Goal: Task Accomplishment & Management: Manage account settings

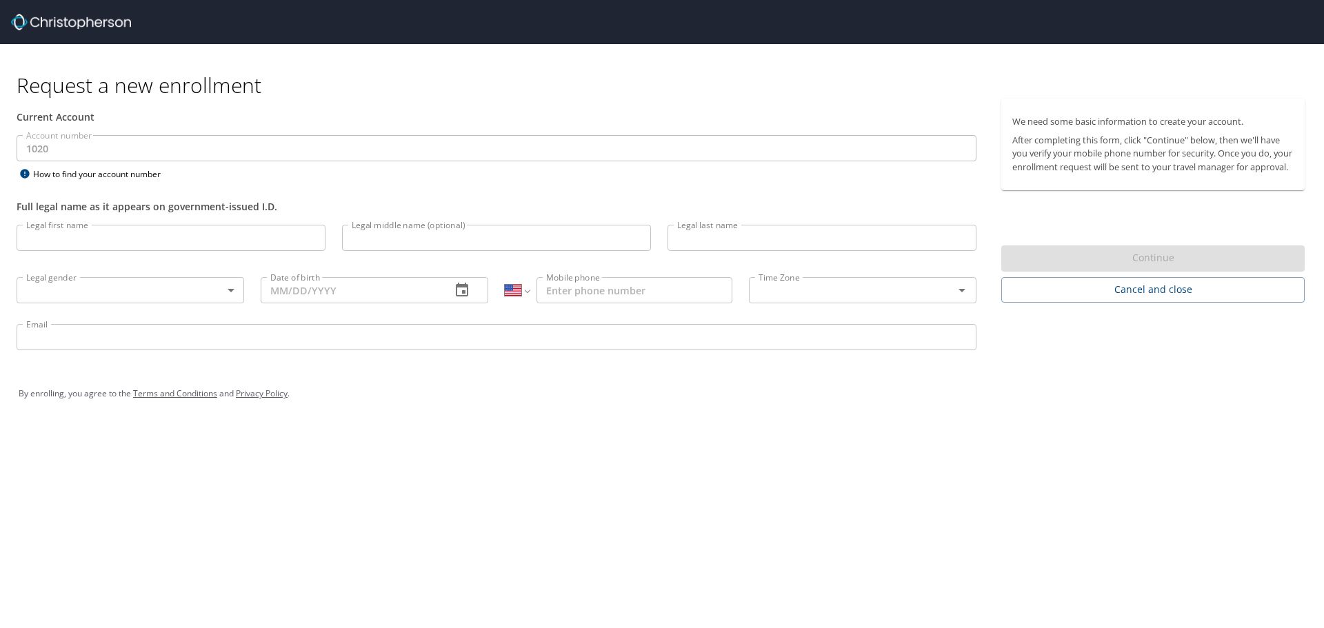
select select "US"
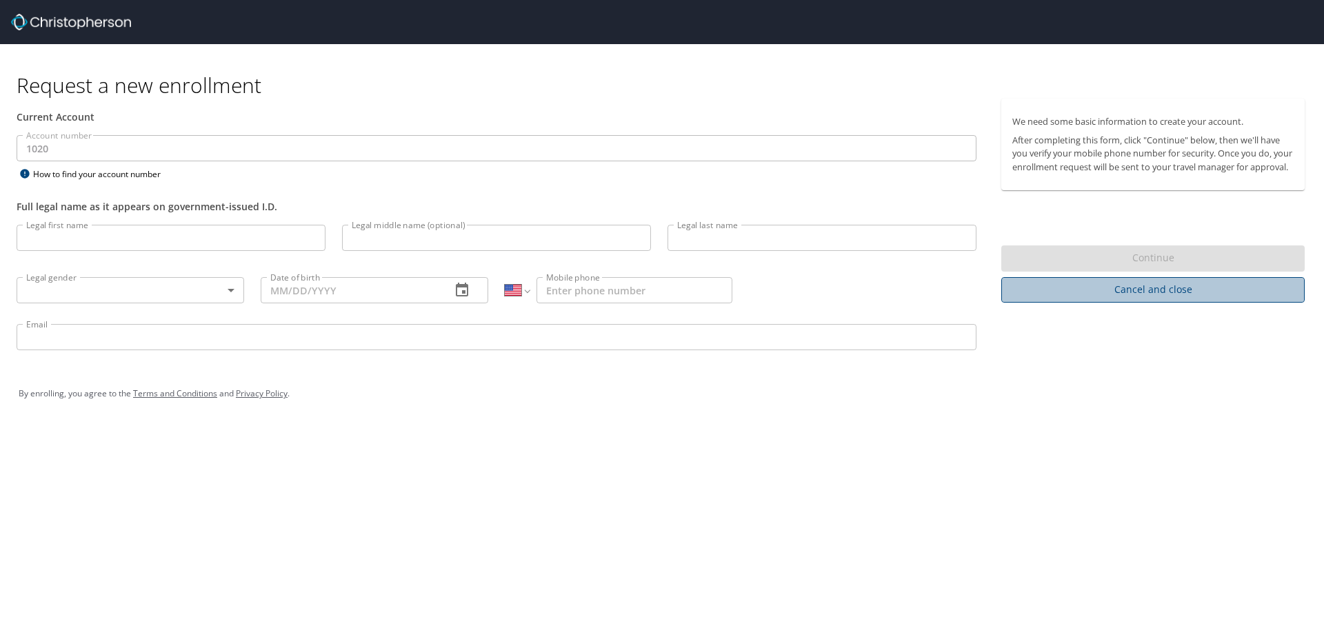
click at [1121, 299] on span "Cancel and close" at bounding box center [1152, 289] width 281 height 17
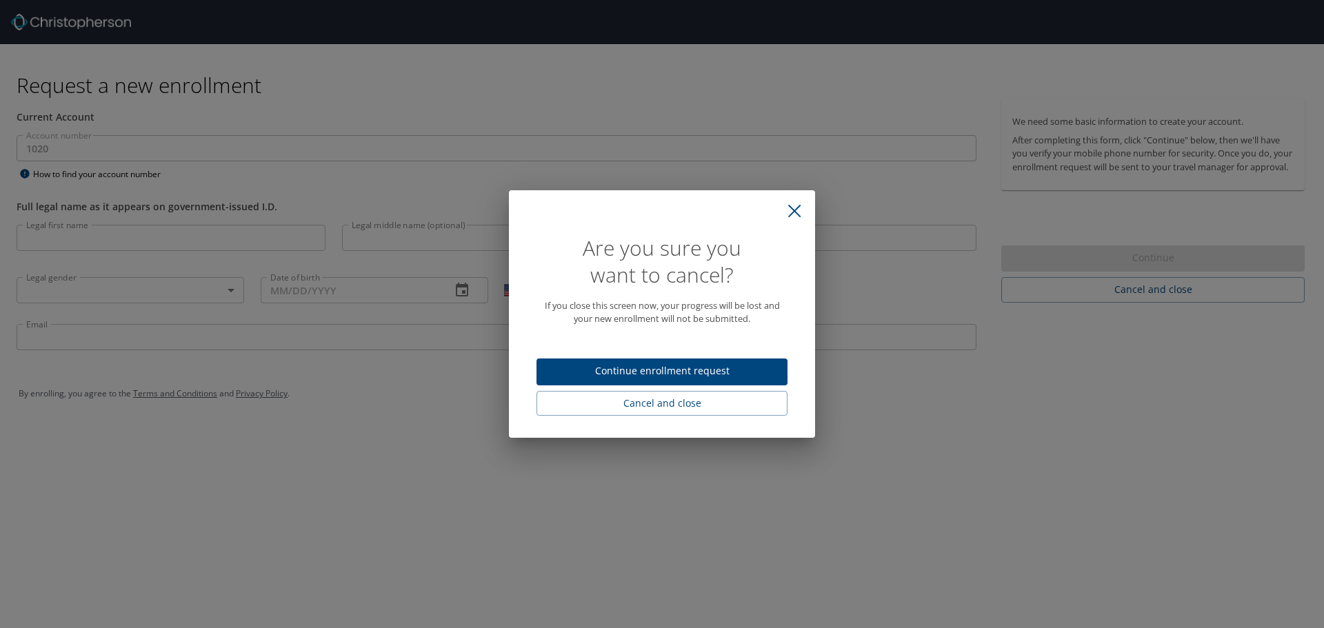
click at [785, 208] on button "close" at bounding box center [794, 211] width 30 height 30
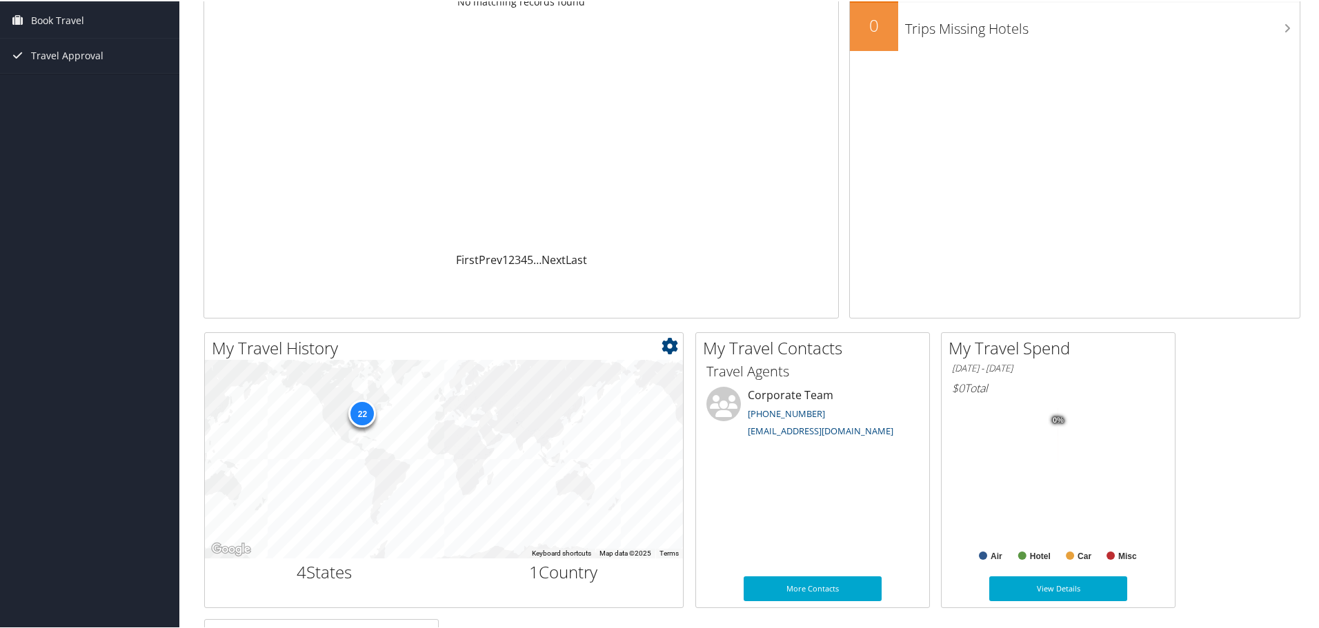
scroll to position [207, 0]
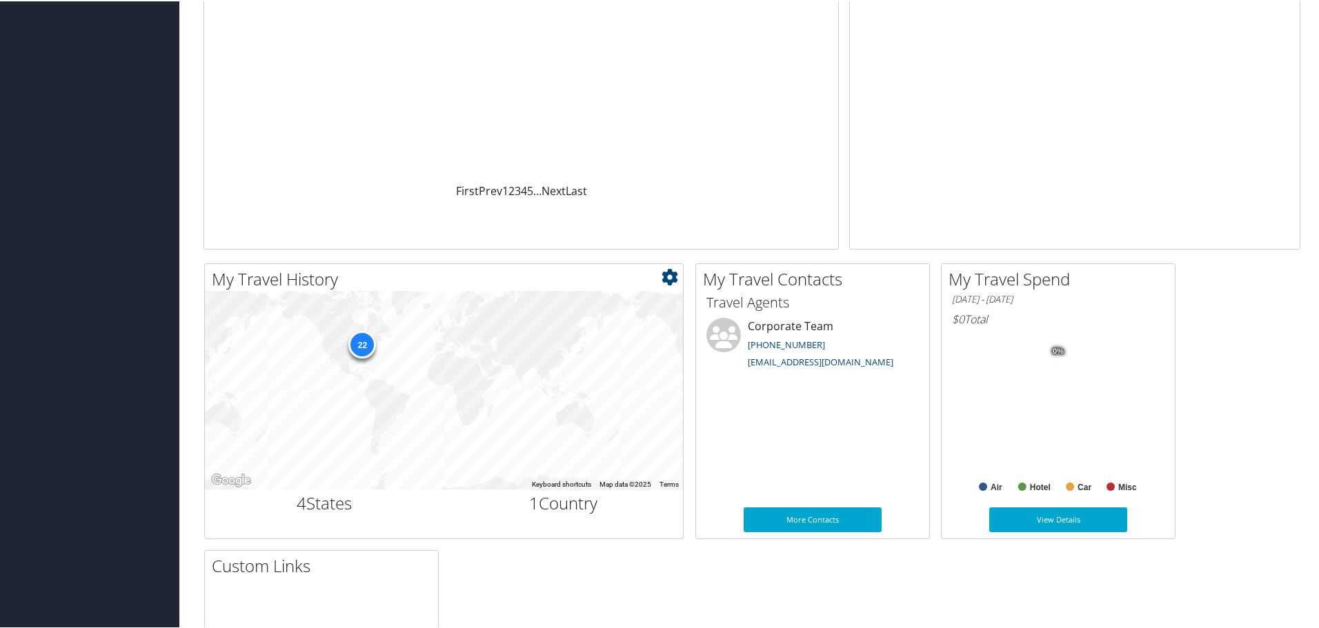
click at [359, 337] on div "22" at bounding box center [362, 343] width 28 height 28
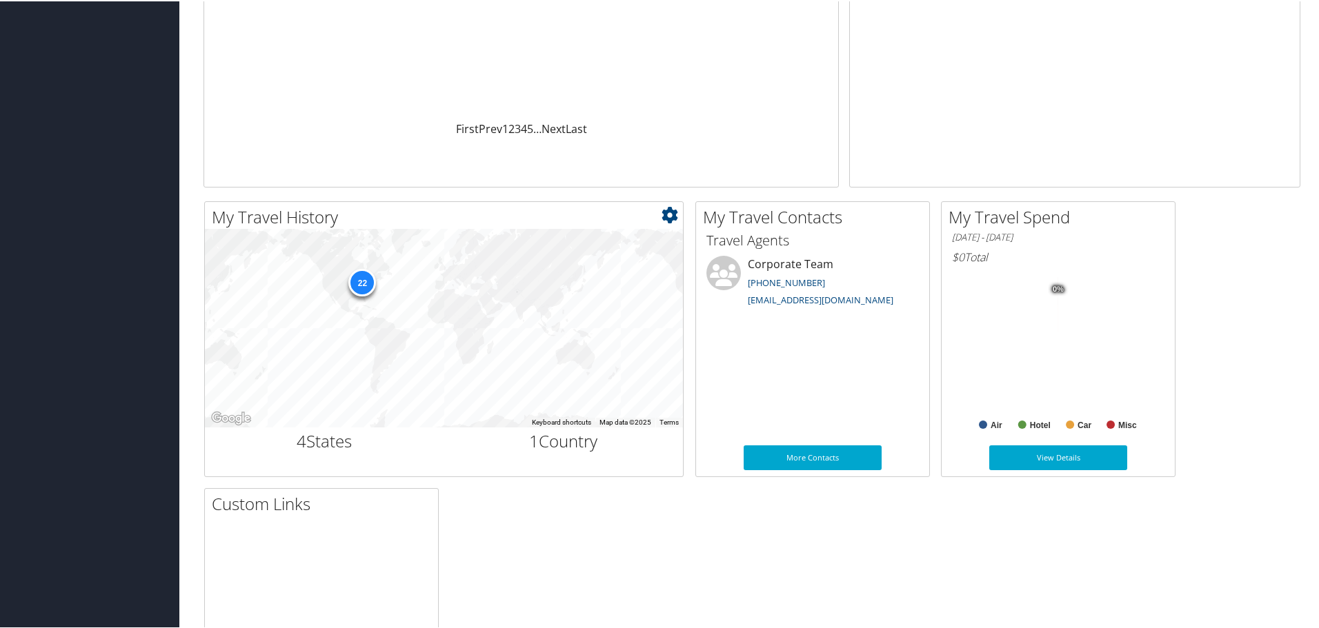
scroll to position [276, 0]
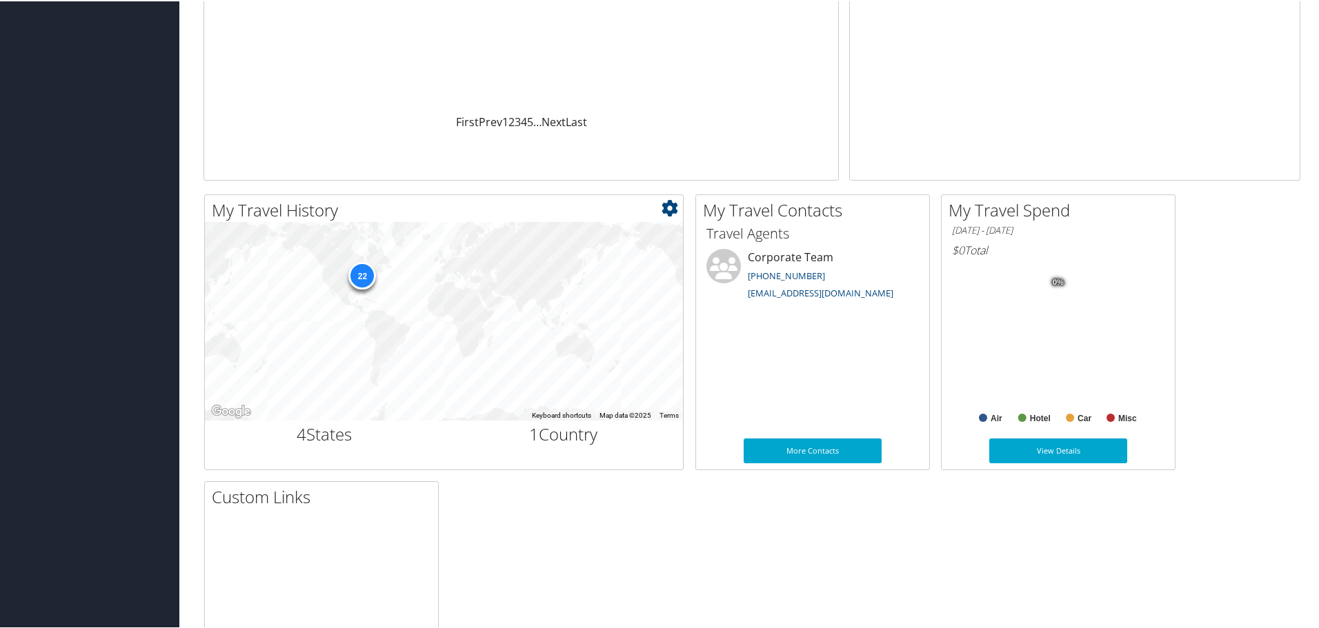
click at [366, 270] on div "22" at bounding box center [362, 274] width 28 height 28
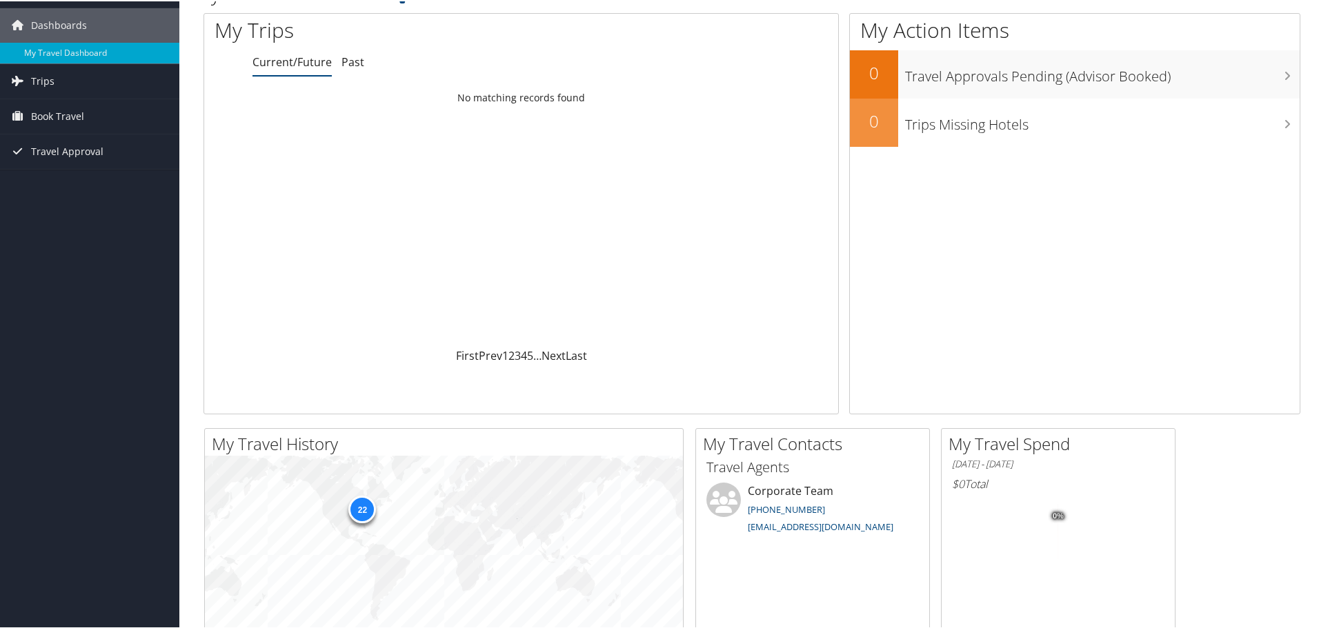
scroll to position [0, 0]
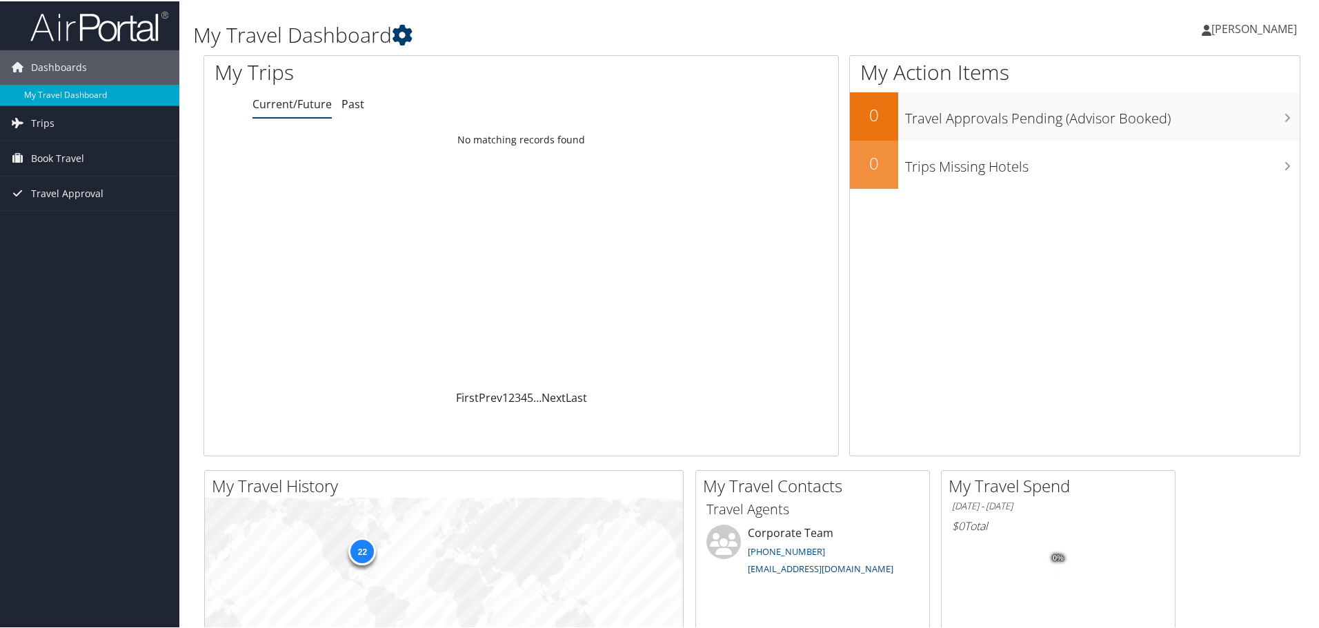
click at [408, 36] on icon at bounding box center [402, 33] width 21 height 21
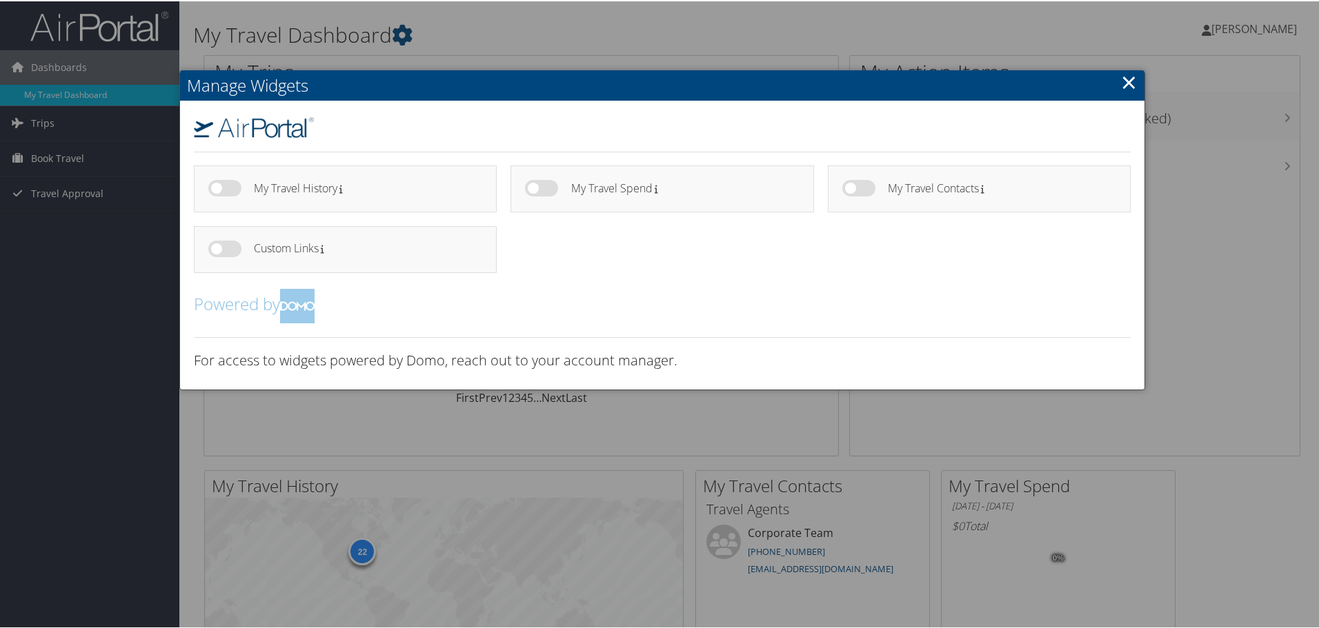
click at [1273, 29] on div at bounding box center [662, 314] width 1324 height 628
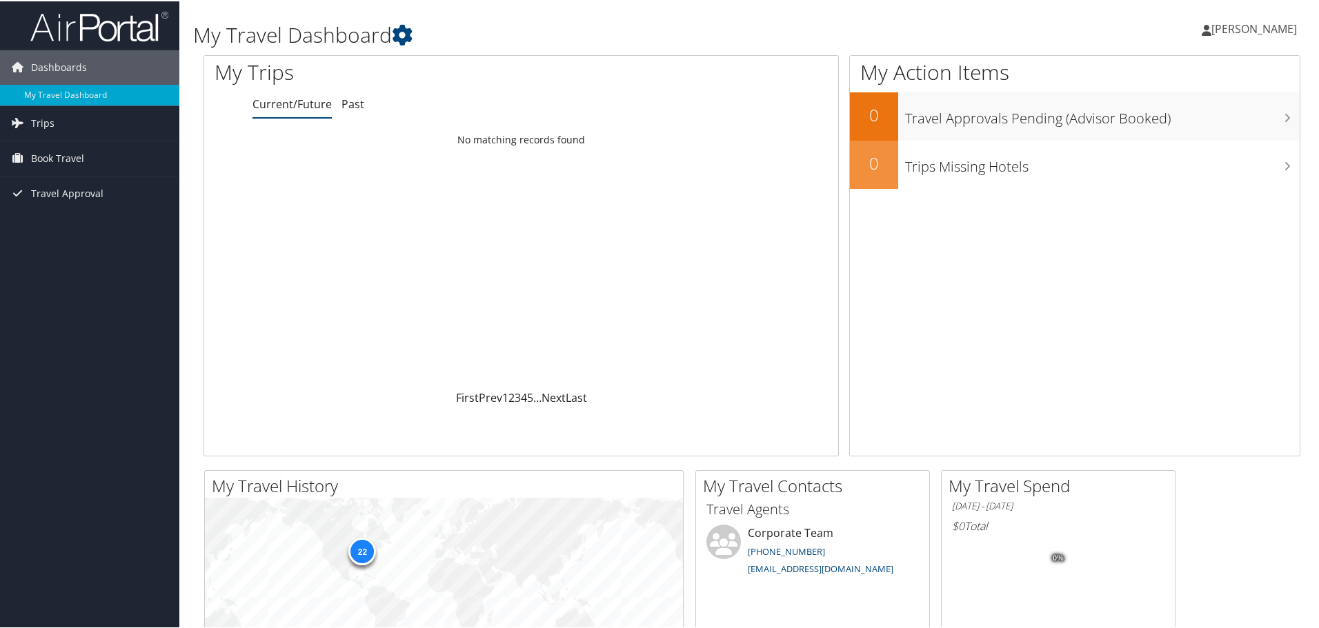
click at [1241, 29] on span "[PERSON_NAME]" at bounding box center [1254, 27] width 86 height 15
click at [1187, 124] on link "View Travel Profile" at bounding box center [1217, 122] width 154 height 23
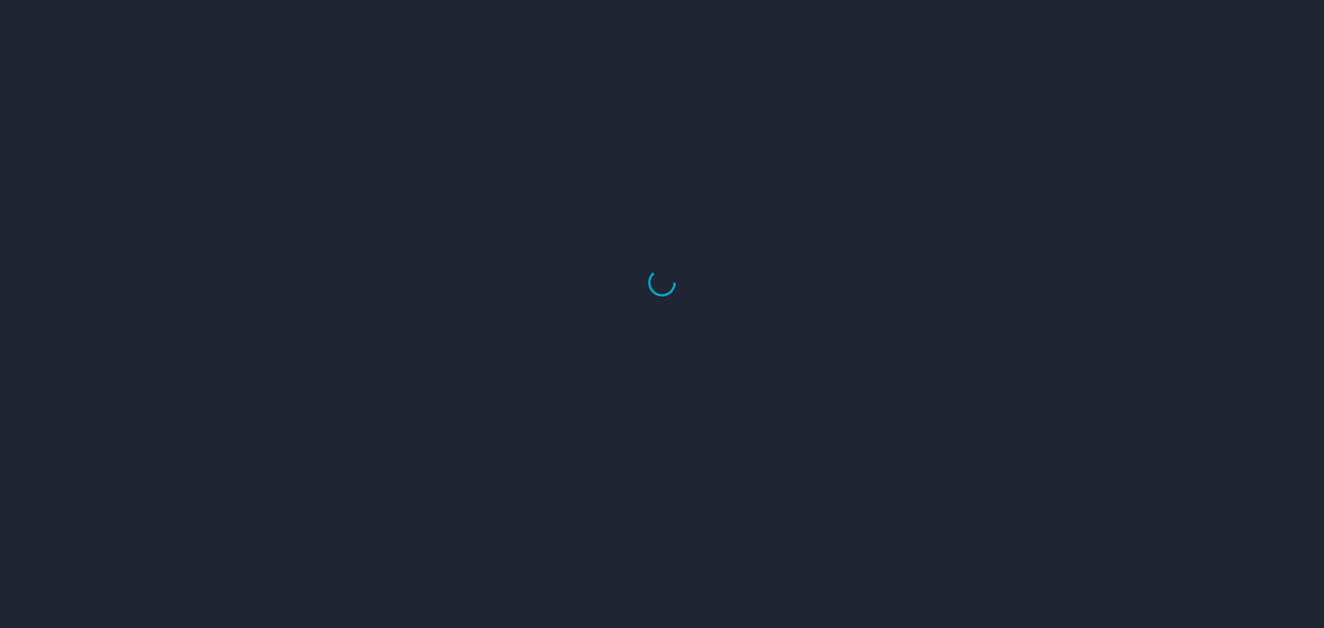
select select "US"
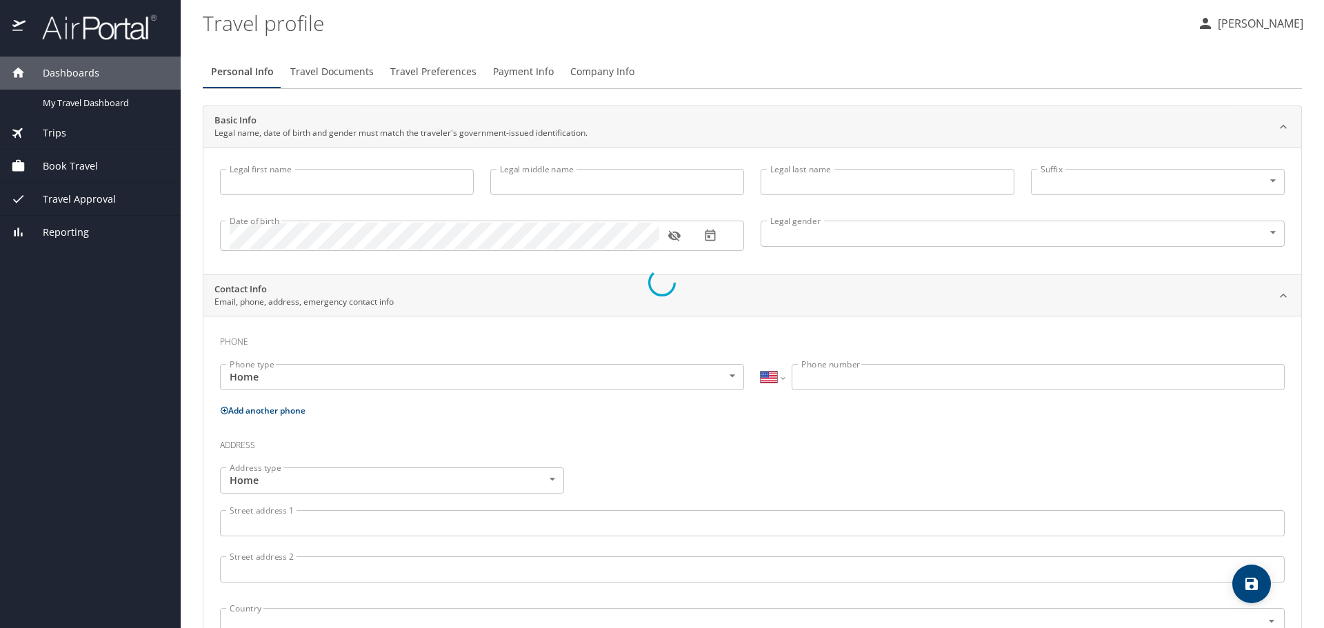
type input "[PERSON_NAME]"
type input "[DEMOGRAPHIC_DATA]"
type input "[PERSON_NAME]"
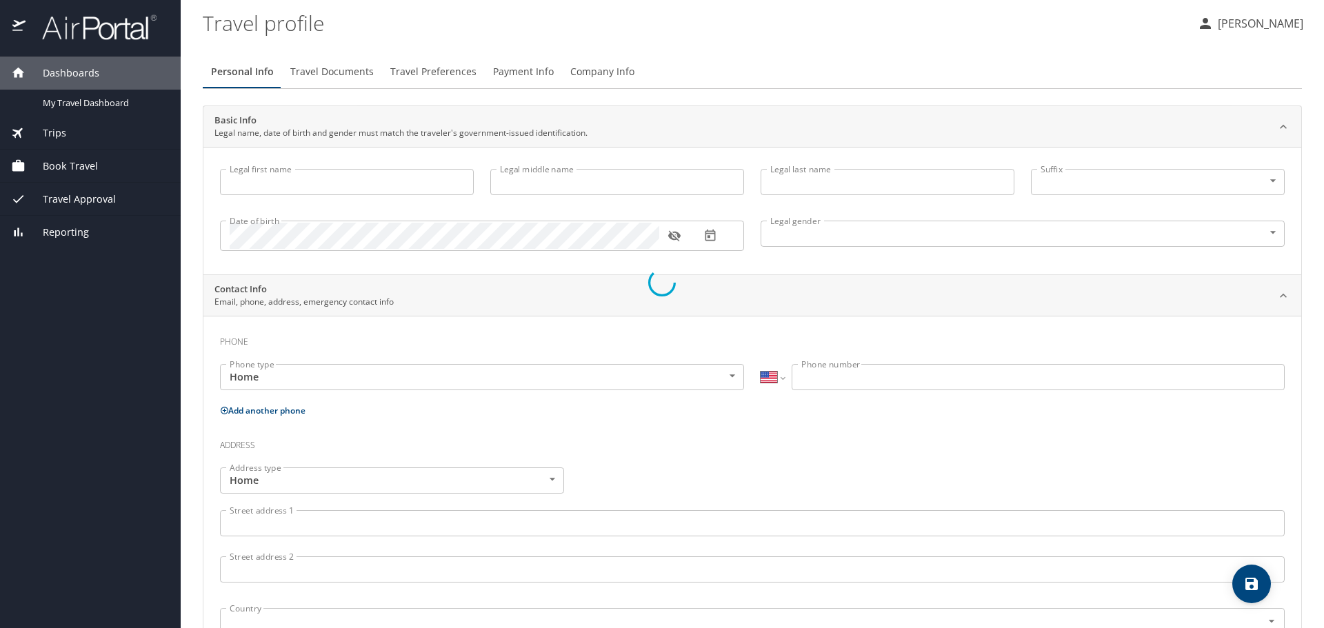
select select "PE"
type input "(074) 030239"
select select "PE"
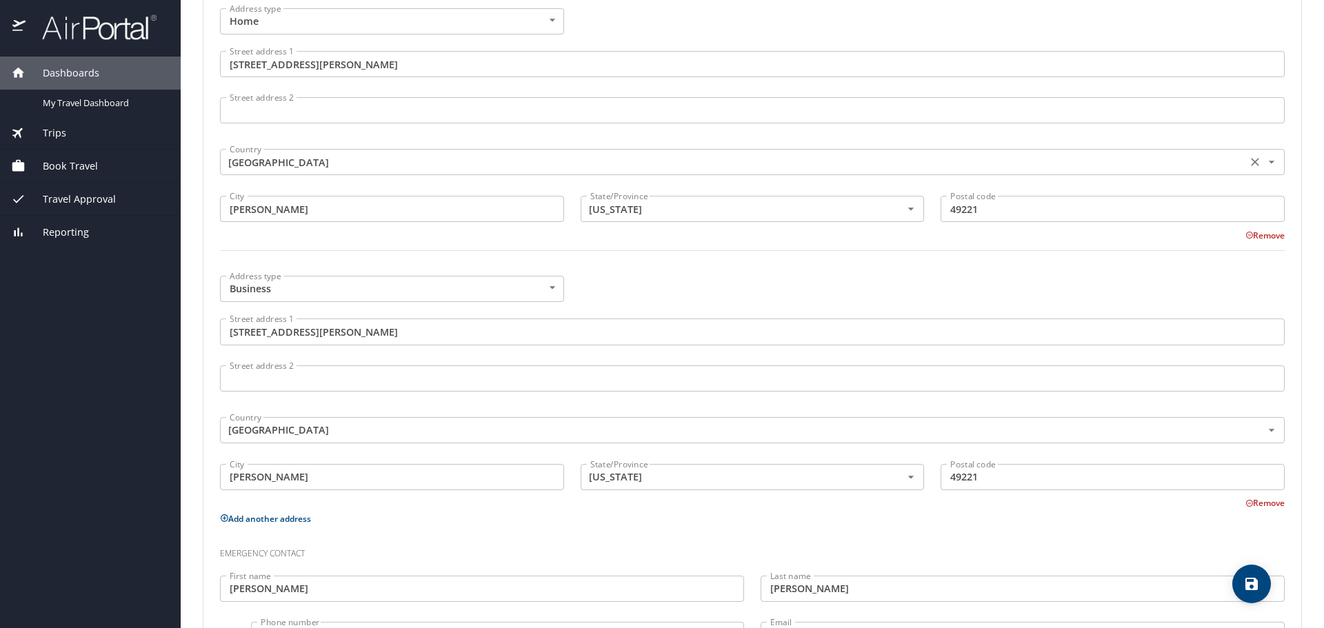
scroll to position [617, 0]
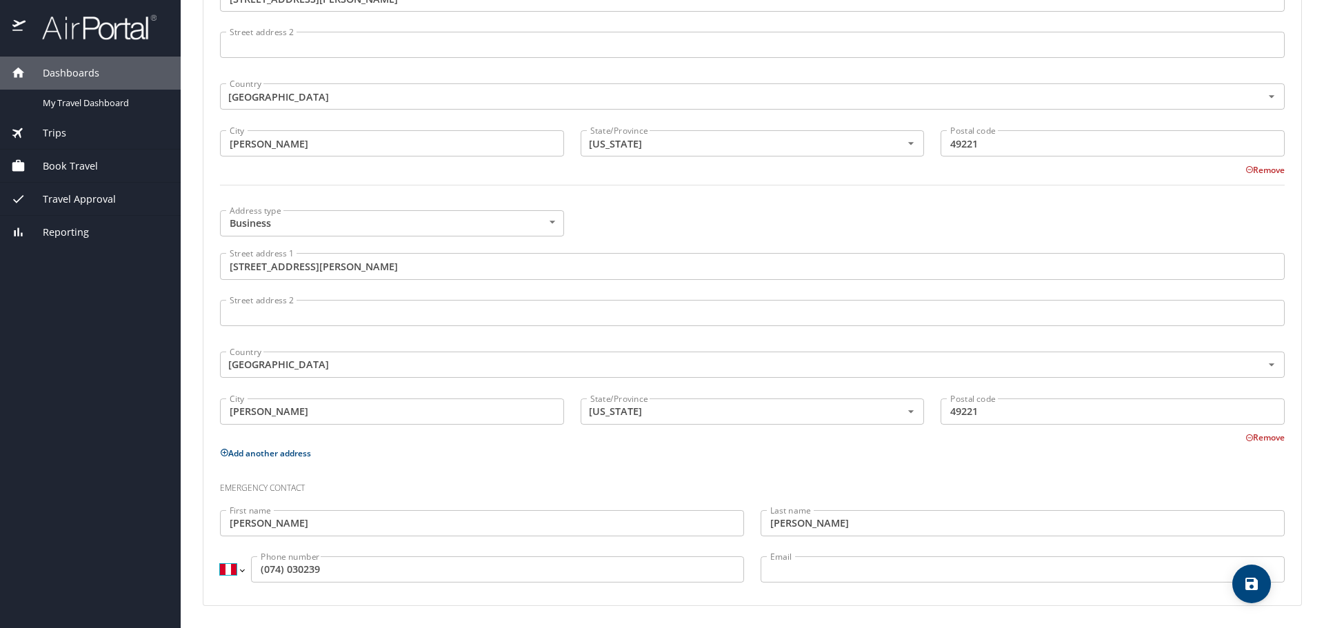
click at [241, 569] on select "International [GEOGRAPHIC_DATA] [GEOGRAPHIC_DATA] [GEOGRAPHIC_DATA] [GEOGRAPHIC…" at bounding box center [231, 570] width 23 height 26
select select "US"
click at [220, 557] on select "International [GEOGRAPHIC_DATA] [GEOGRAPHIC_DATA] [GEOGRAPHIC_DATA] [GEOGRAPHIC…" at bounding box center [231, 570] width 23 height 26
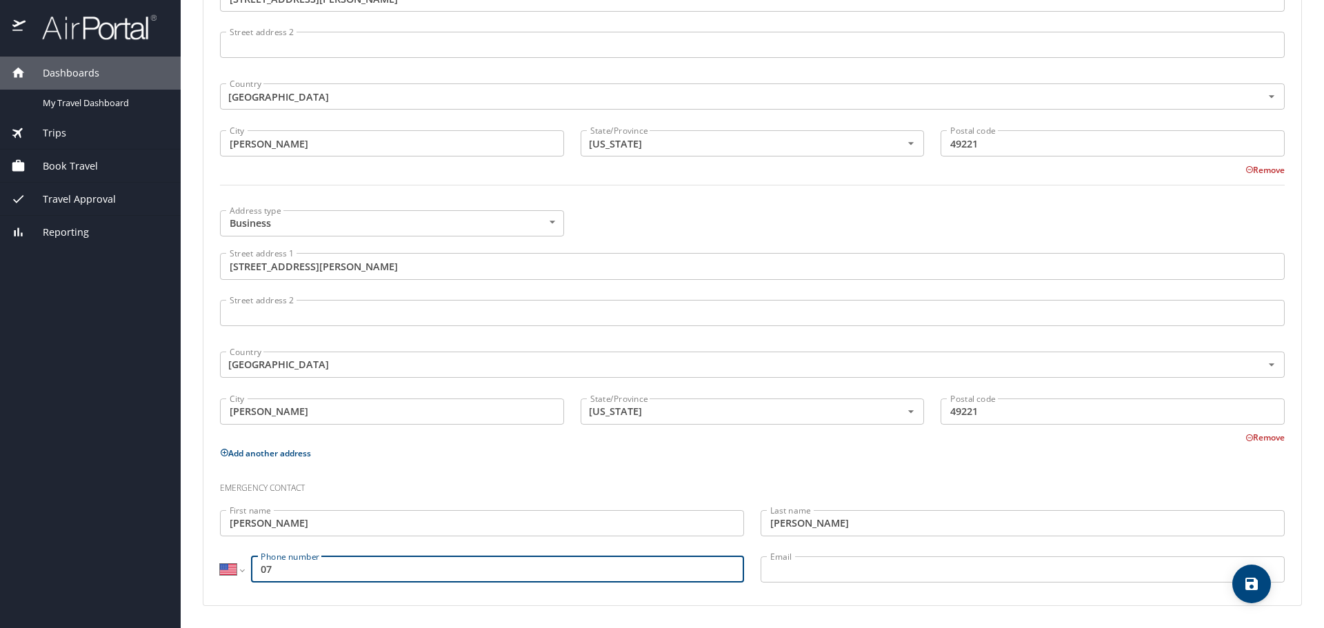
type input "0"
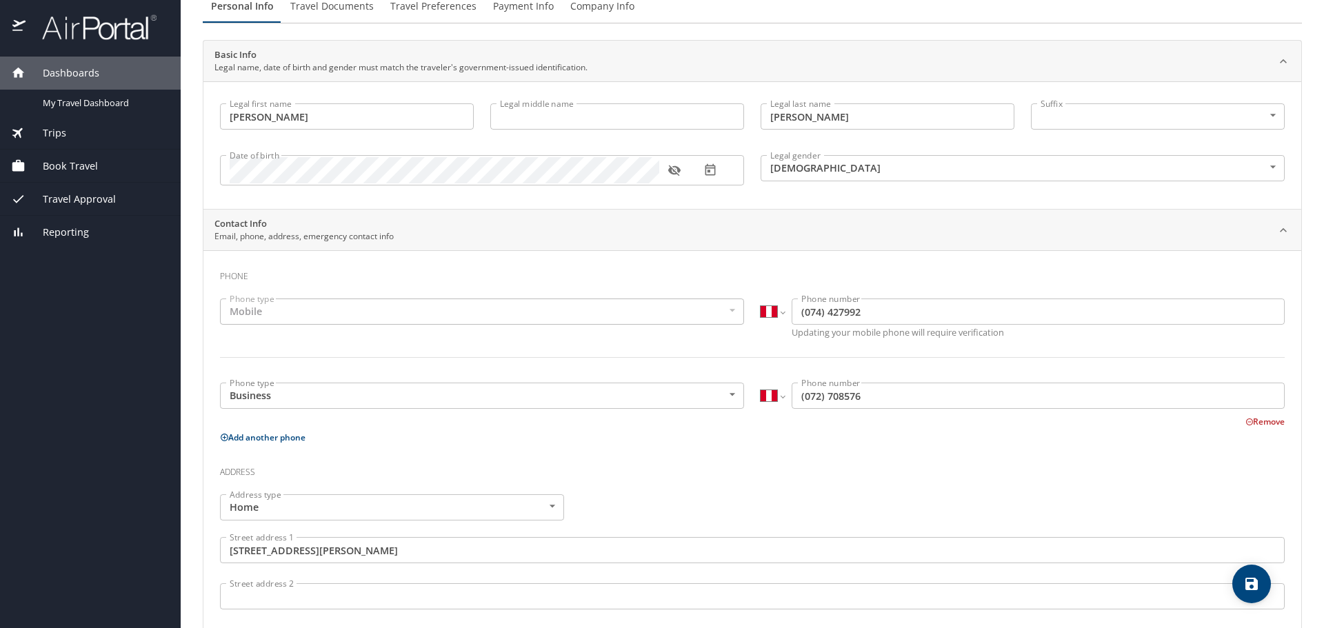
scroll to position [0, 0]
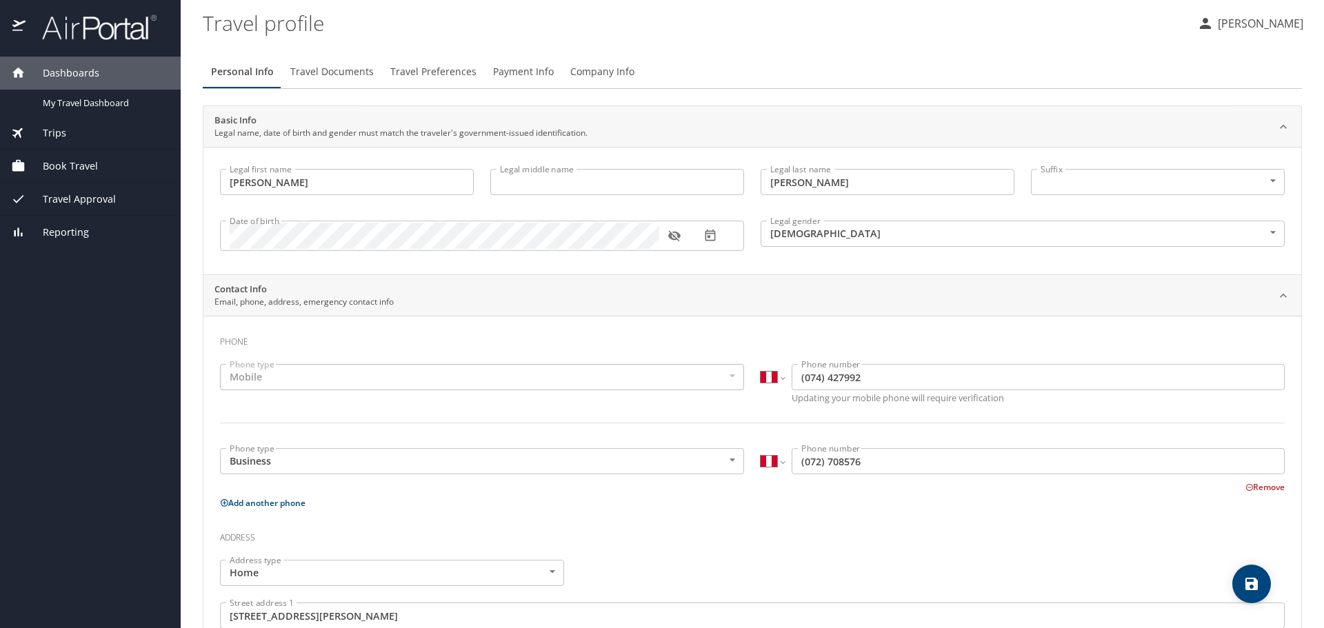
type input "[PHONE_NUMBER]"
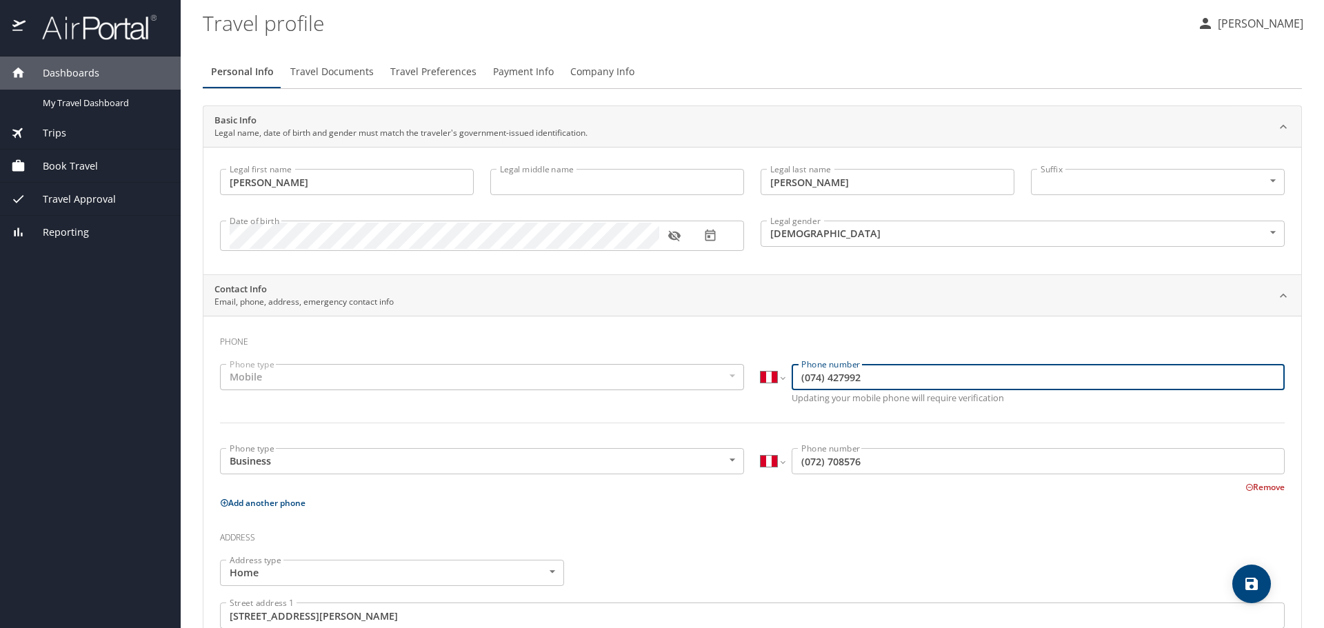
drag, startPoint x: 866, startPoint y: 374, endPoint x: 768, endPoint y: 376, distance: 97.9
click at [768, 376] on div "International [GEOGRAPHIC_DATA] [GEOGRAPHIC_DATA] [GEOGRAPHIC_DATA] [GEOGRAPHIC…" at bounding box center [1023, 377] width 524 height 26
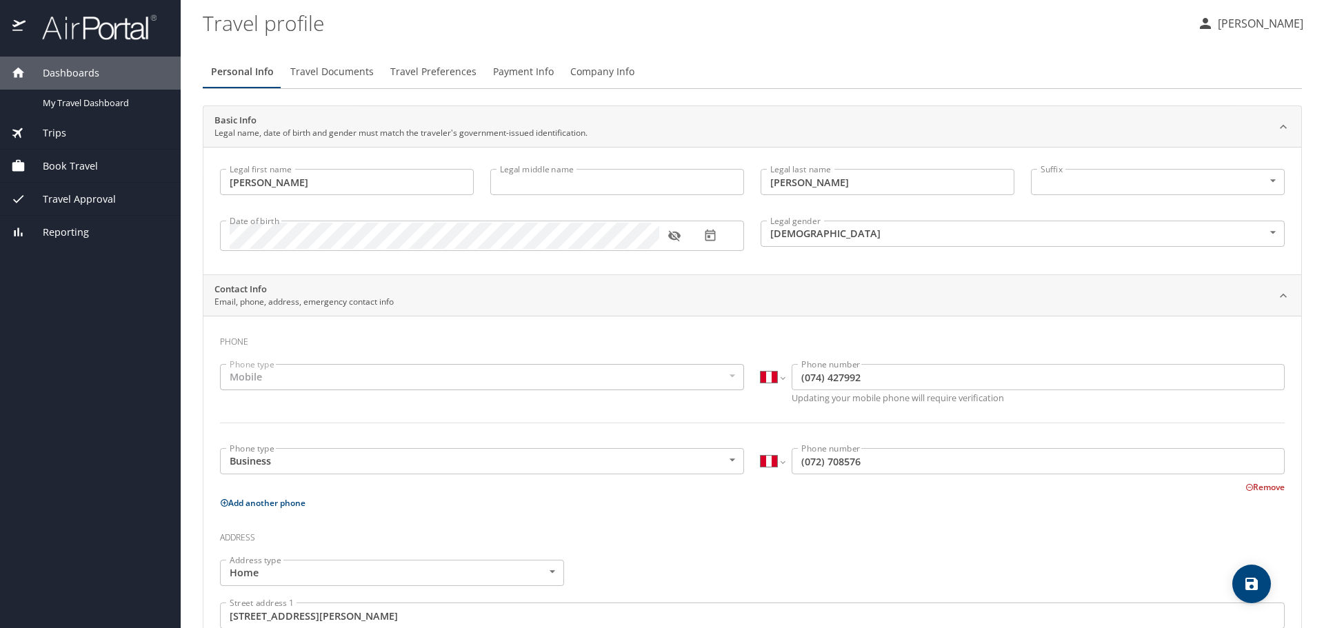
click at [779, 374] on div "International [GEOGRAPHIC_DATA] [GEOGRAPHIC_DATA] [GEOGRAPHIC_DATA] [GEOGRAPHIC…" at bounding box center [1023, 377] width 524 height 26
click at [777, 377] on select "International [GEOGRAPHIC_DATA] [GEOGRAPHIC_DATA] [GEOGRAPHIC_DATA] [GEOGRAPHIC…" at bounding box center [772, 377] width 23 height 26
select select "US"
click at [761, 364] on select "International [GEOGRAPHIC_DATA] [GEOGRAPHIC_DATA] [GEOGRAPHIC_DATA] [GEOGRAPHIC…" at bounding box center [772, 377] width 23 height 26
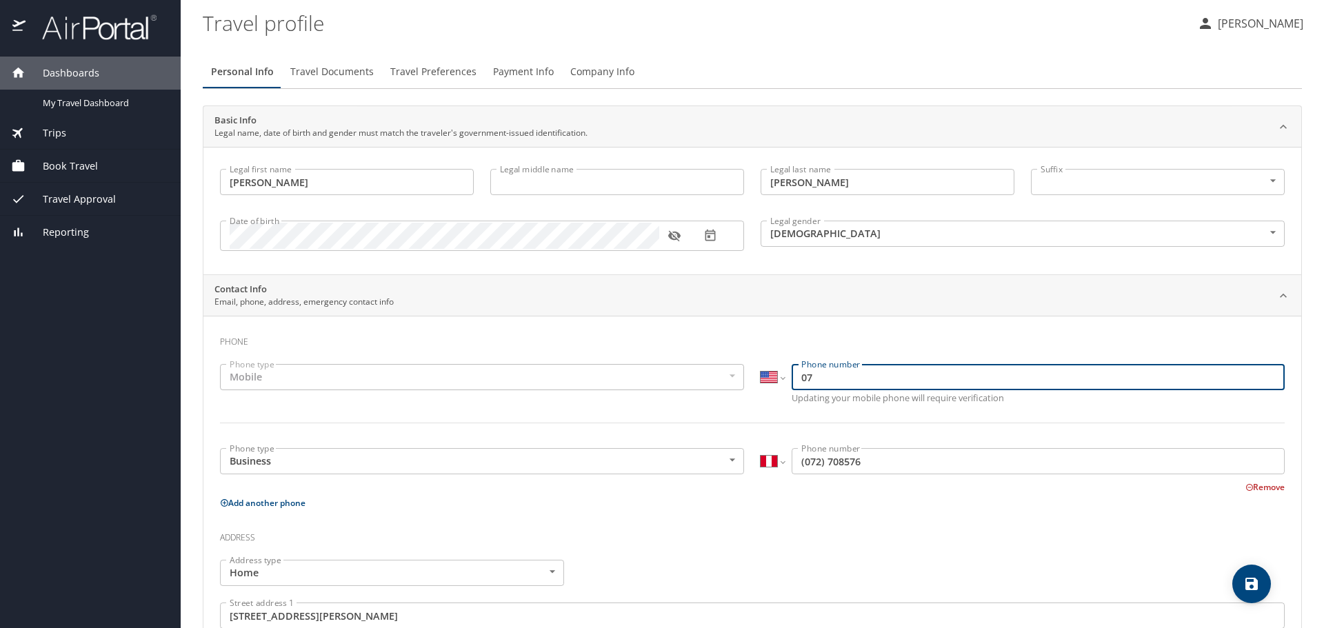
type input "0"
type input "[PHONE_NUMBER]"
click at [775, 468] on select "International [GEOGRAPHIC_DATA] [GEOGRAPHIC_DATA] [GEOGRAPHIC_DATA] [GEOGRAPHIC…" at bounding box center [772, 461] width 23 height 26
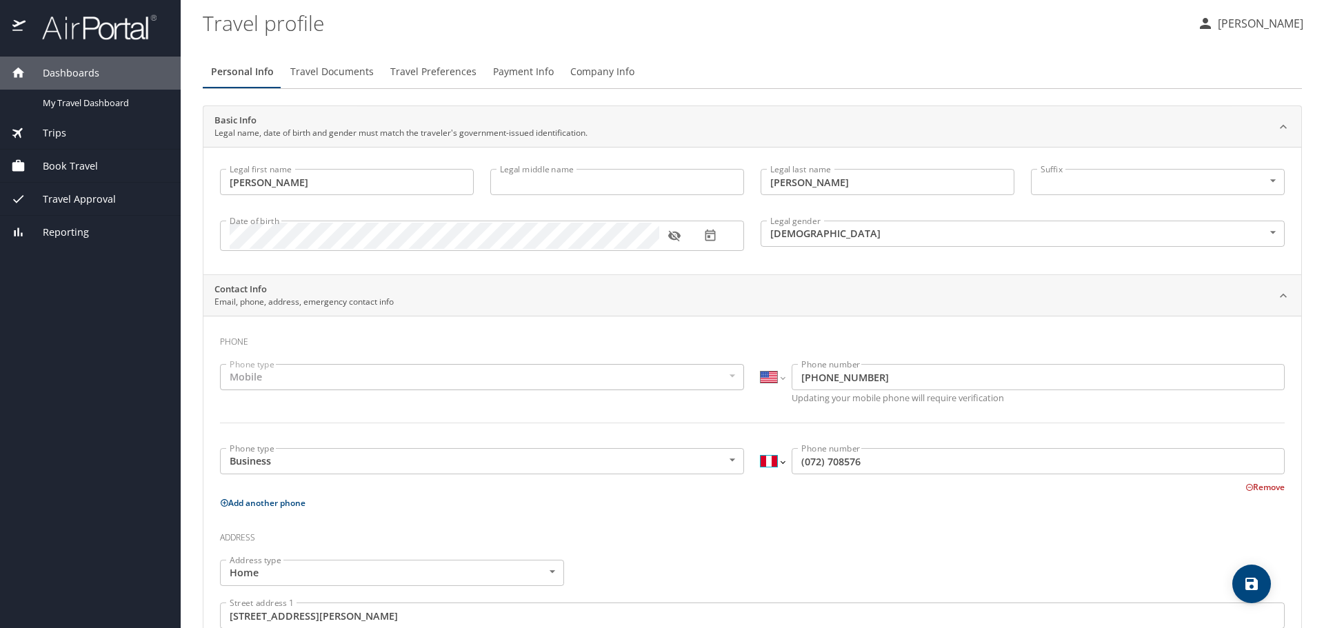
select select "US"
click at [761, 448] on select "International [GEOGRAPHIC_DATA] [GEOGRAPHIC_DATA] [GEOGRAPHIC_DATA] [GEOGRAPHIC…" at bounding box center [772, 461] width 23 height 26
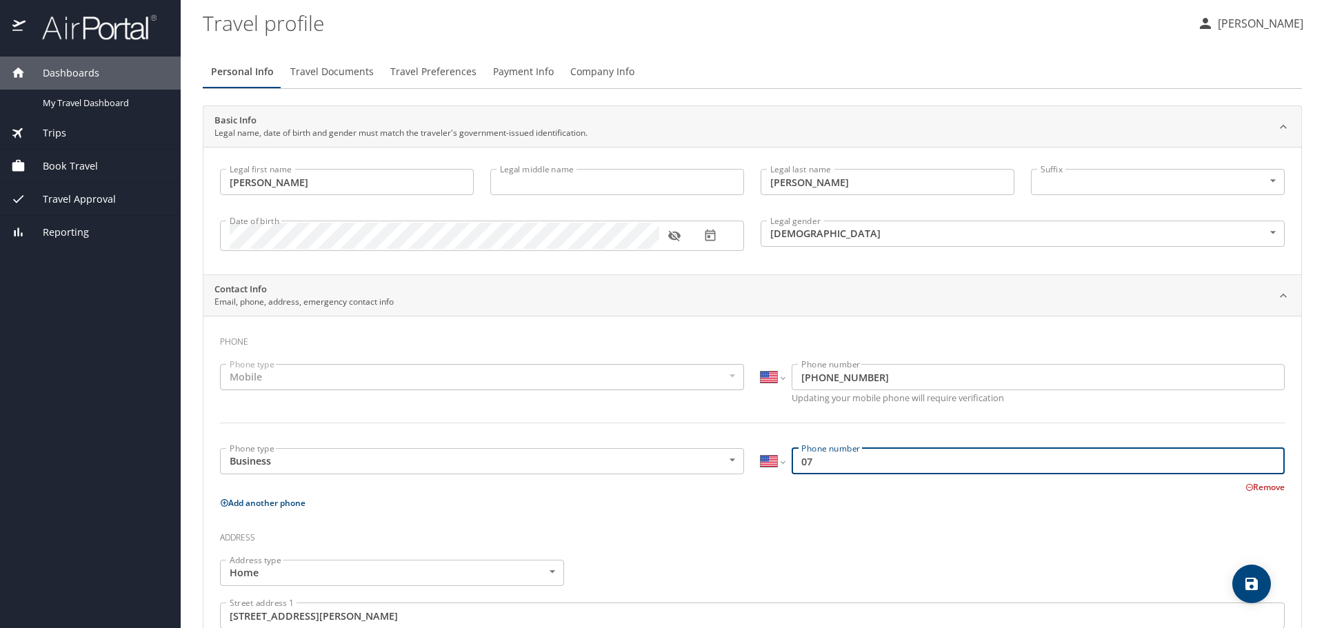
type input "0"
type input "[PHONE_NUMBER]"
click at [415, 374] on div "Mobile" at bounding box center [482, 377] width 524 height 26
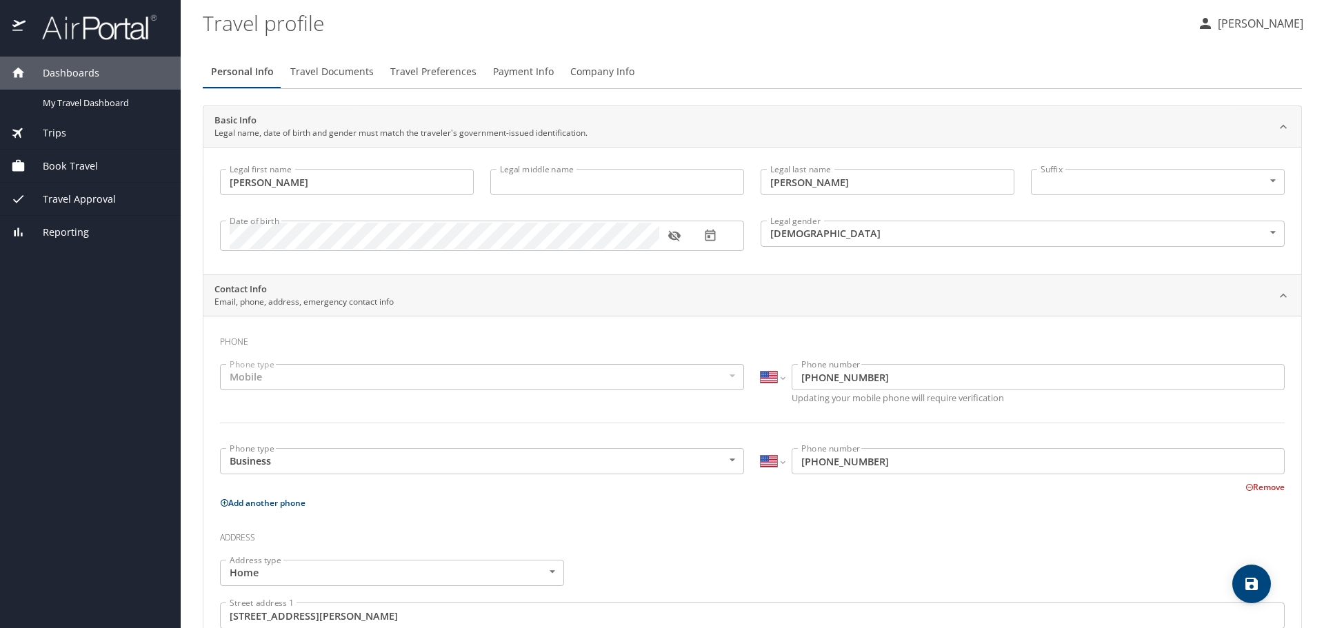
click at [728, 378] on div "Mobile" at bounding box center [482, 377] width 524 height 26
click at [325, 75] on span "Travel Documents" at bounding box center [331, 71] width 83 height 17
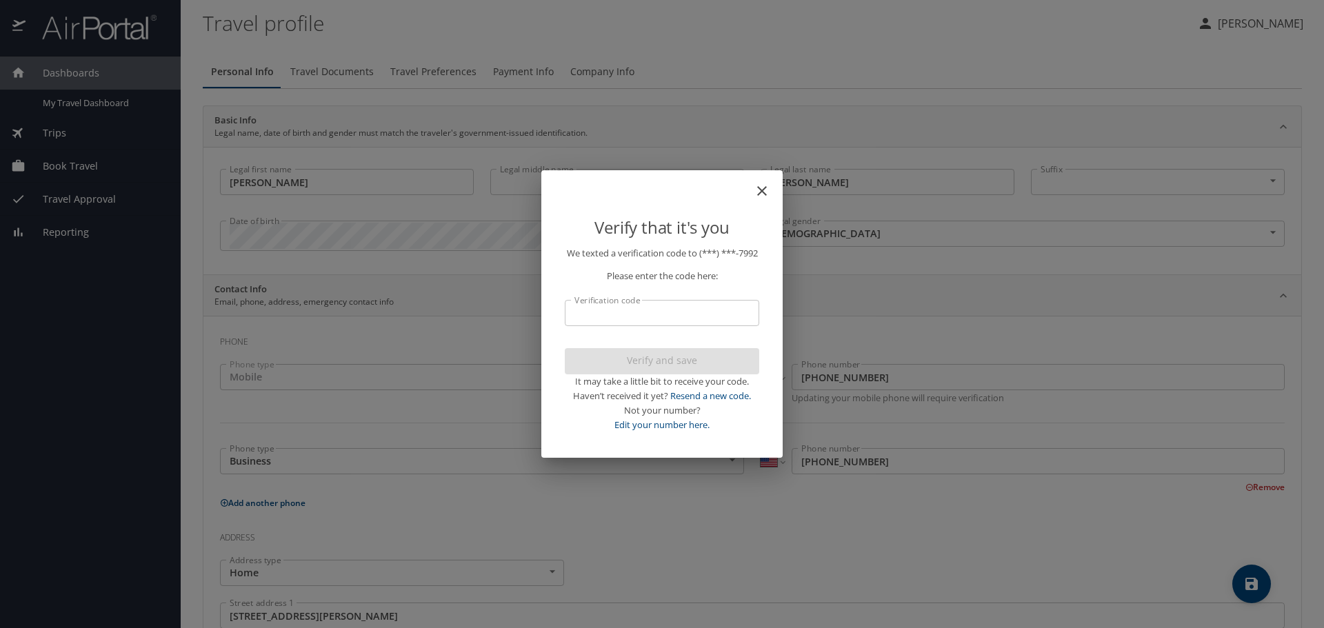
click at [617, 316] on input "Verification code" at bounding box center [662, 313] width 194 height 26
click at [754, 183] on icon "close" at bounding box center [762, 191] width 17 height 17
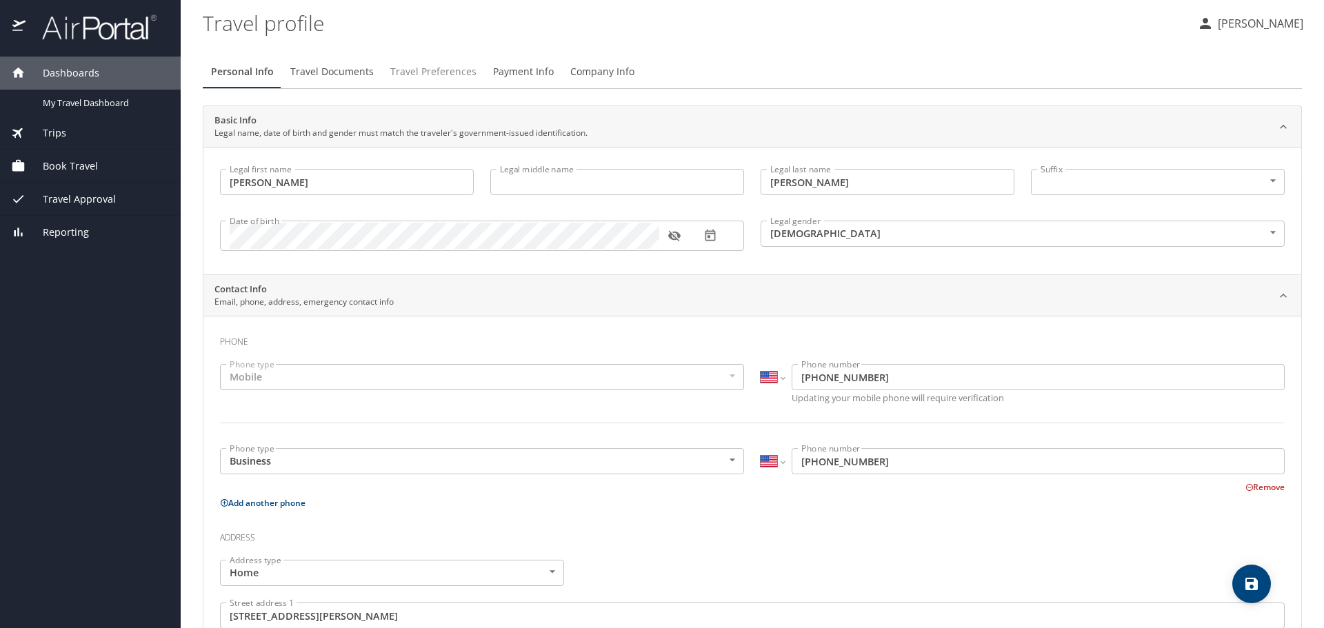
click at [403, 72] on span "Travel Preferences" at bounding box center [433, 71] width 86 height 17
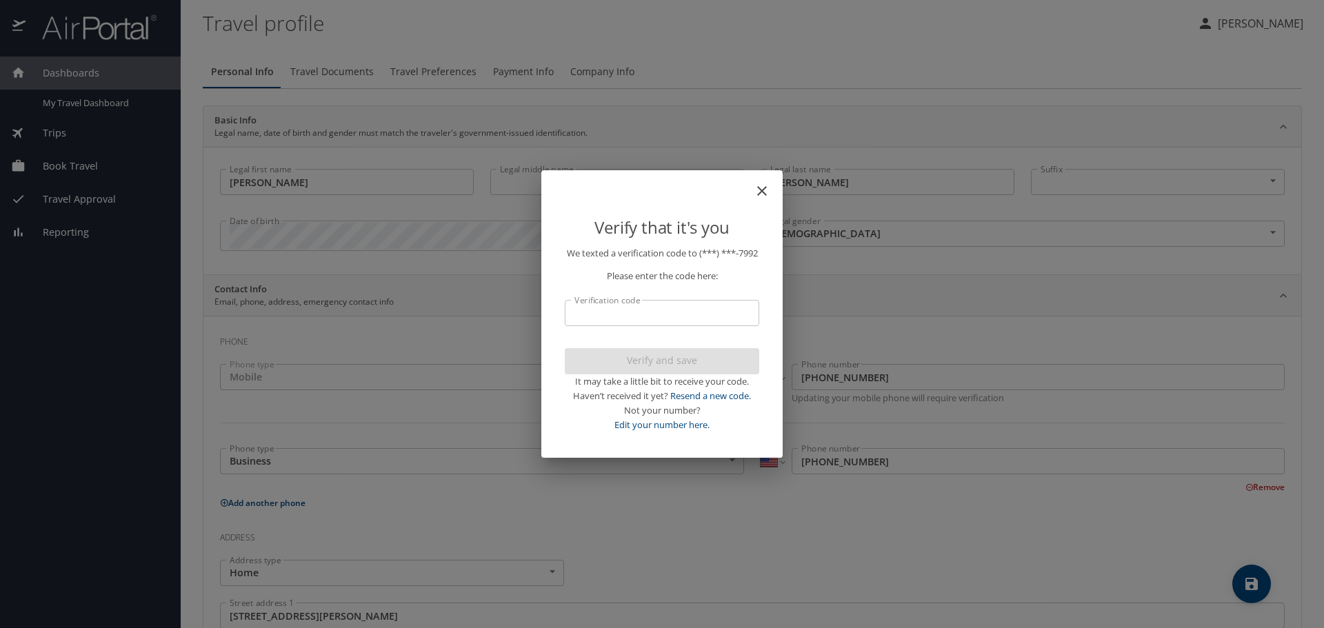
click at [765, 187] on icon "close" at bounding box center [762, 191] width 10 height 10
